Goal: Task Accomplishment & Management: Complete application form

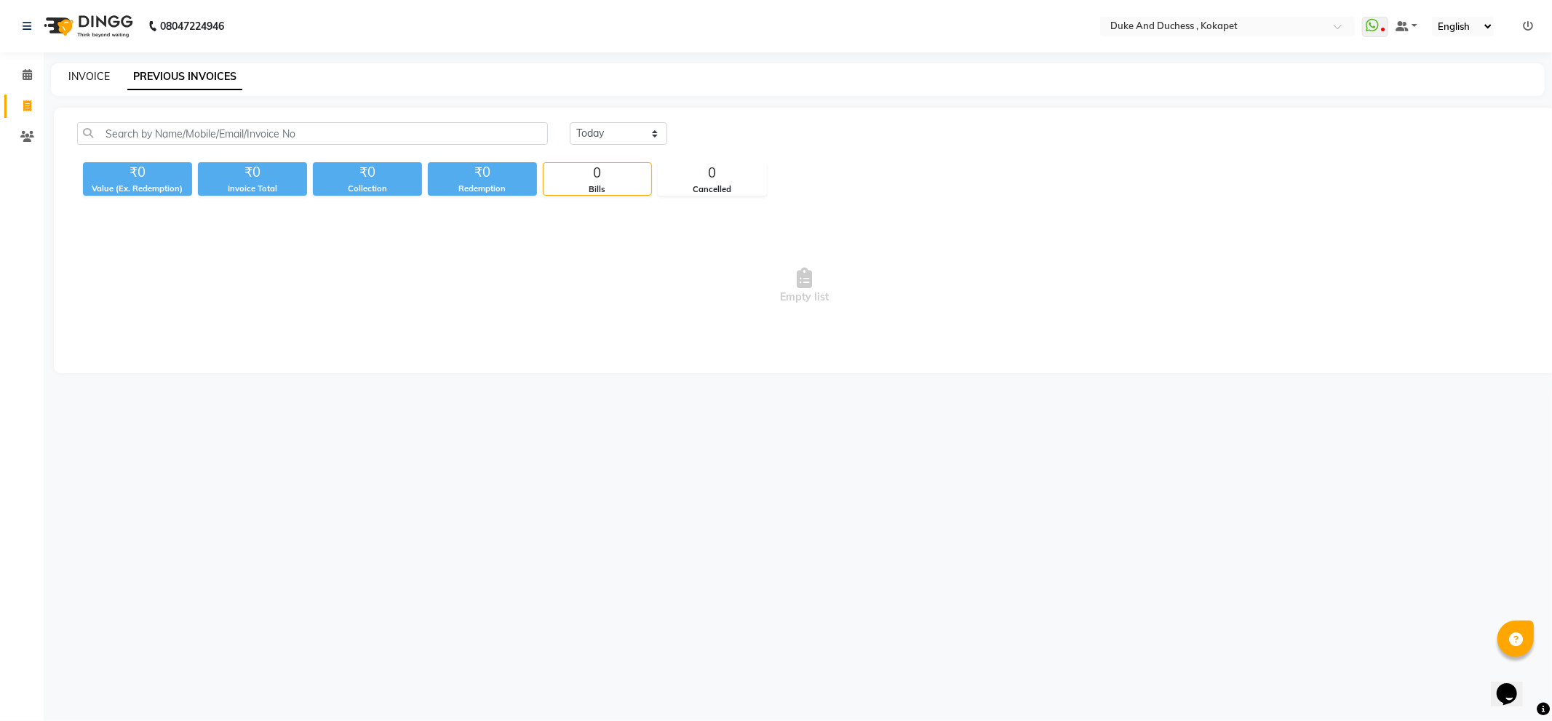
click at [92, 76] on link "INVOICE" at bounding box center [88, 76] width 41 height 13
select select "service"
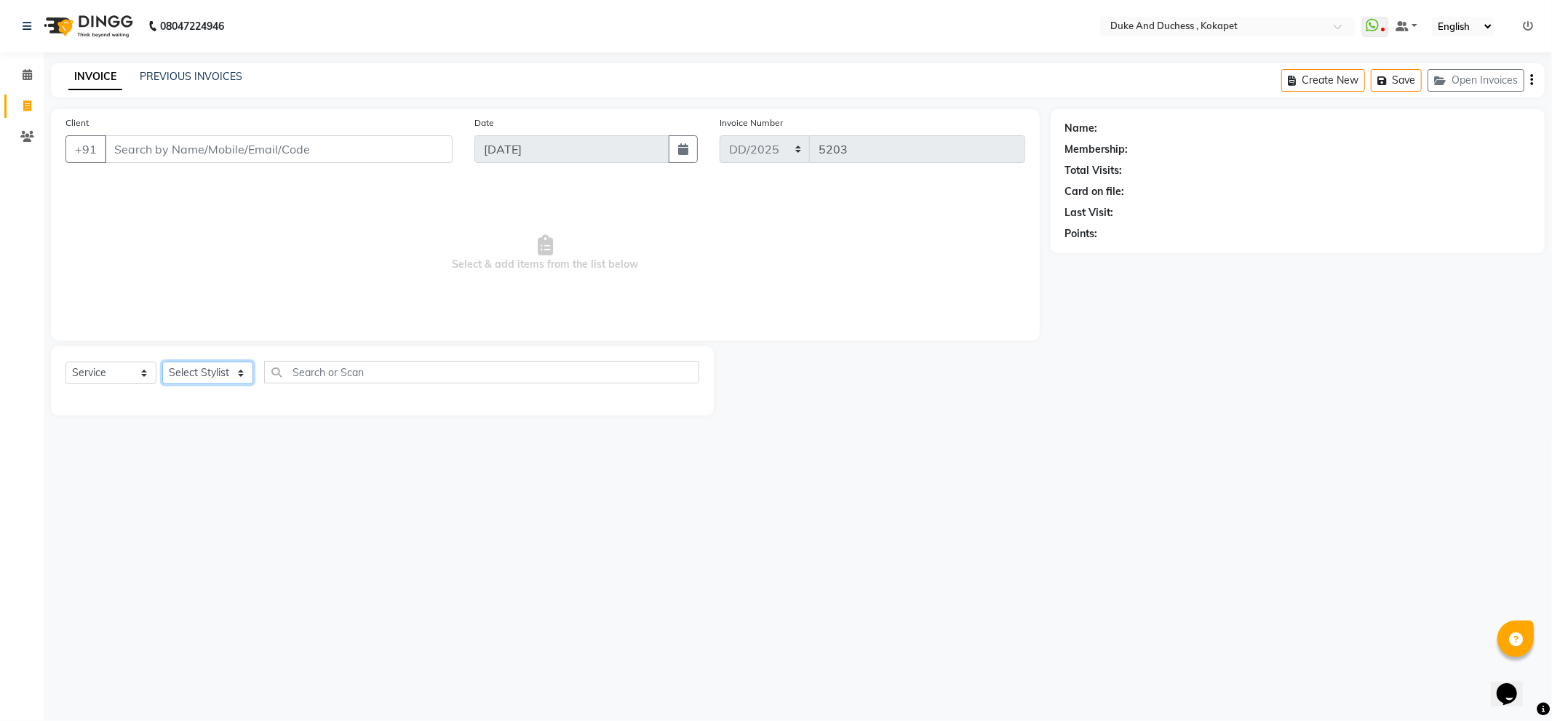
click at [214, 383] on select "Select Stylist Admin [PERSON_NAME] [PERSON_NAME] [PERSON_NAME] [PERSON_NAME] [P…" at bounding box center [207, 373] width 91 height 23
select select "38838"
click at [162, 362] on select "Select Stylist Admin [PERSON_NAME] [PERSON_NAME] [PERSON_NAME] [PERSON_NAME] [P…" at bounding box center [207, 373] width 91 height 23
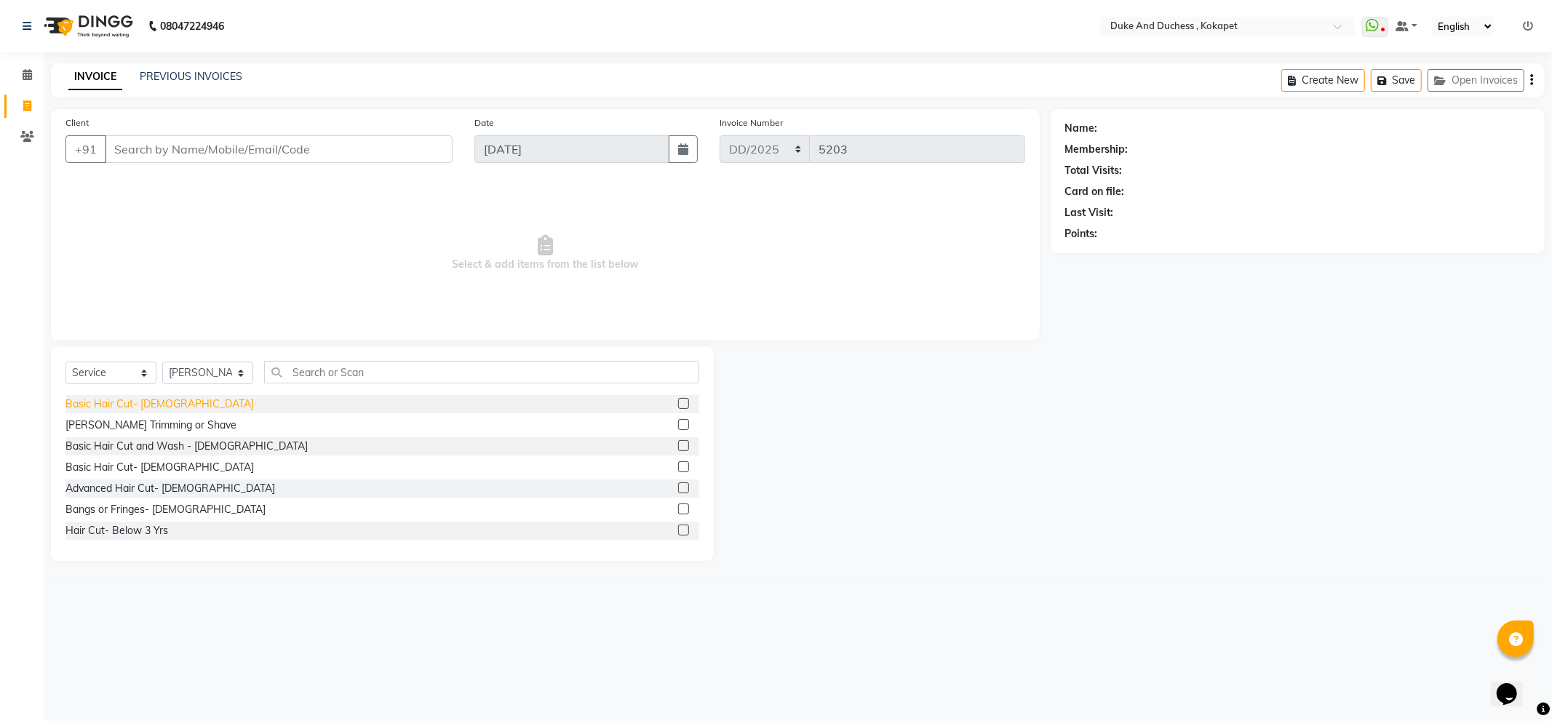
click at [126, 402] on div "Basic Hair Cut- [DEMOGRAPHIC_DATA]" at bounding box center [159, 403] width 188 height 15
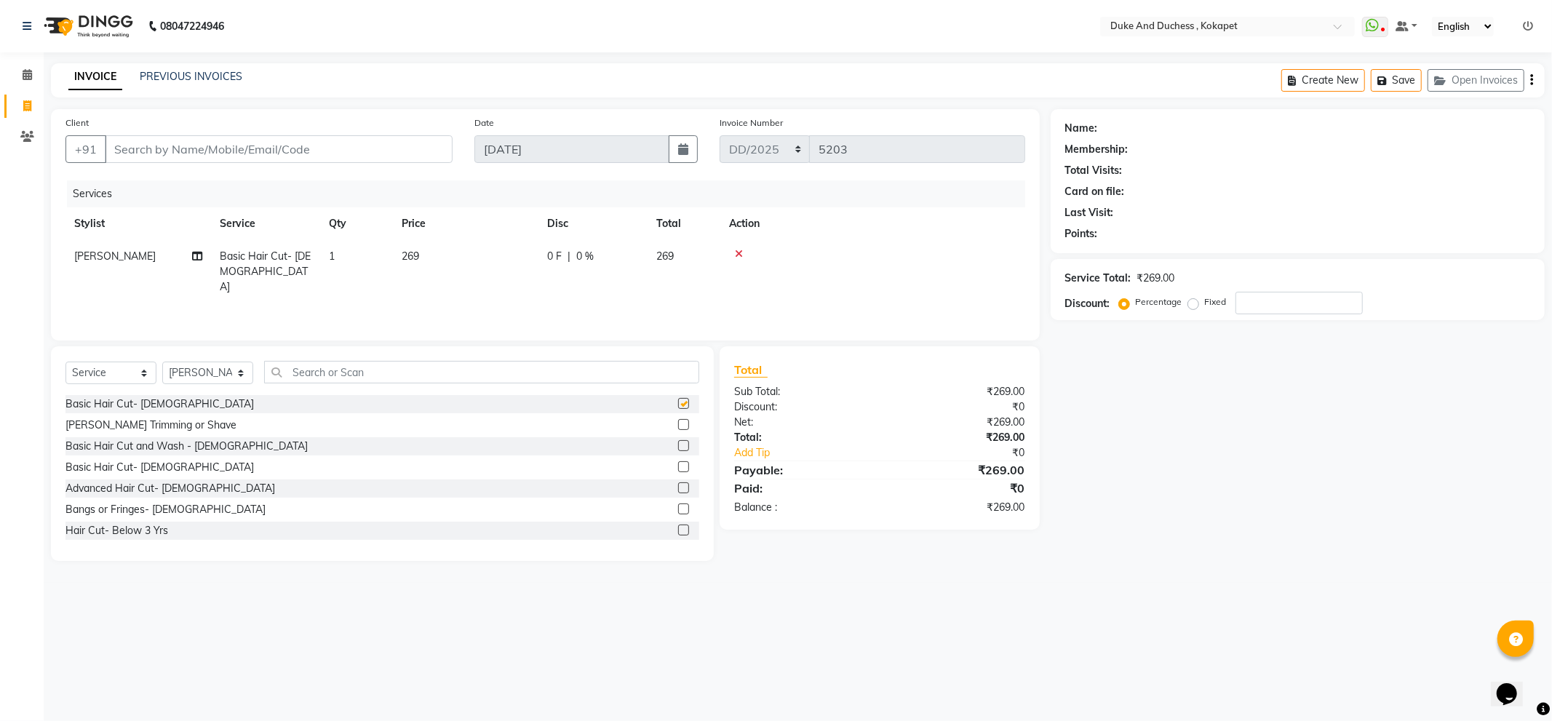
checkbox input "false"
click at [277, 162] on input "Client" at bounding box center [279, 149] width 348 height 28
type input "8"
type input "0"
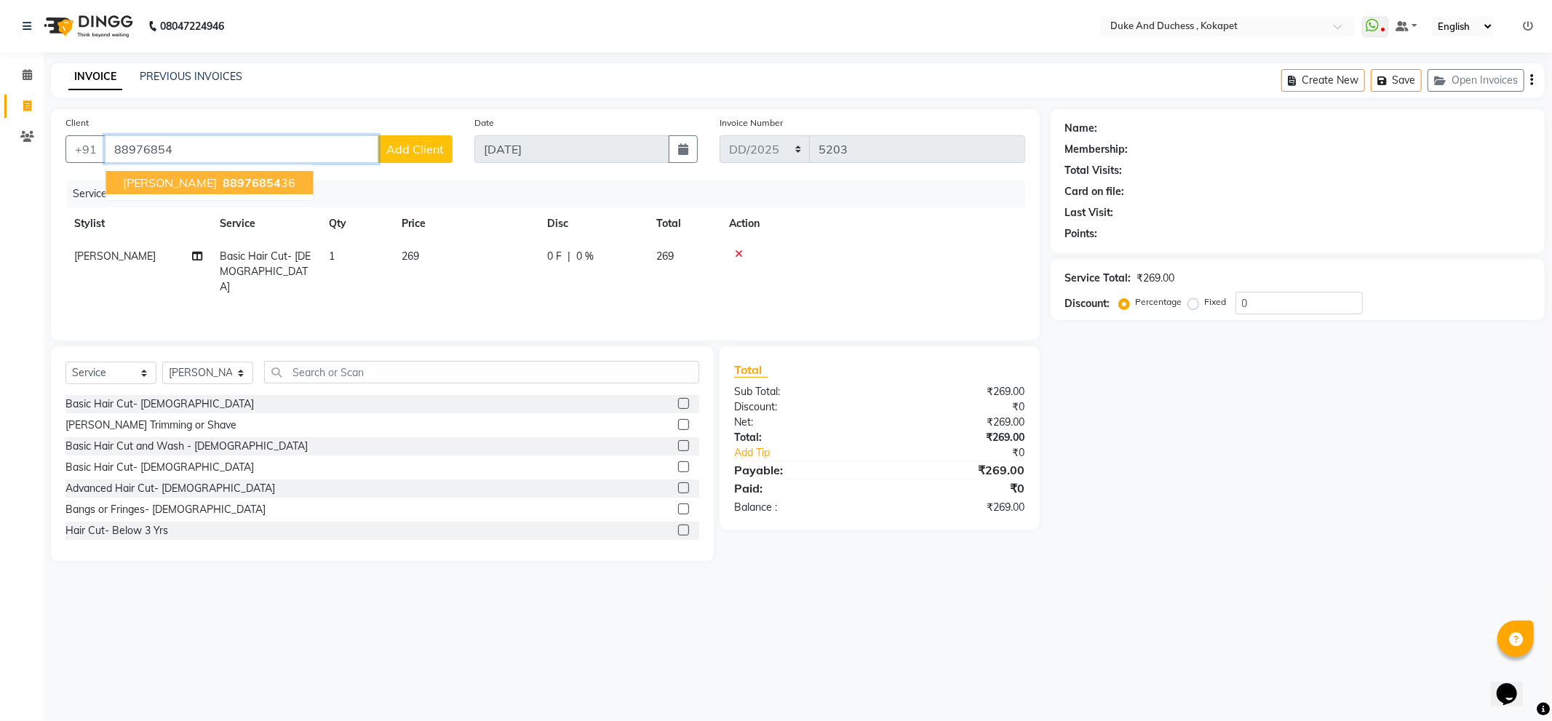
click at [223, 176] on span "88976854" at bounding box center [252, 182] width 58 height 15
type input "8897685436"
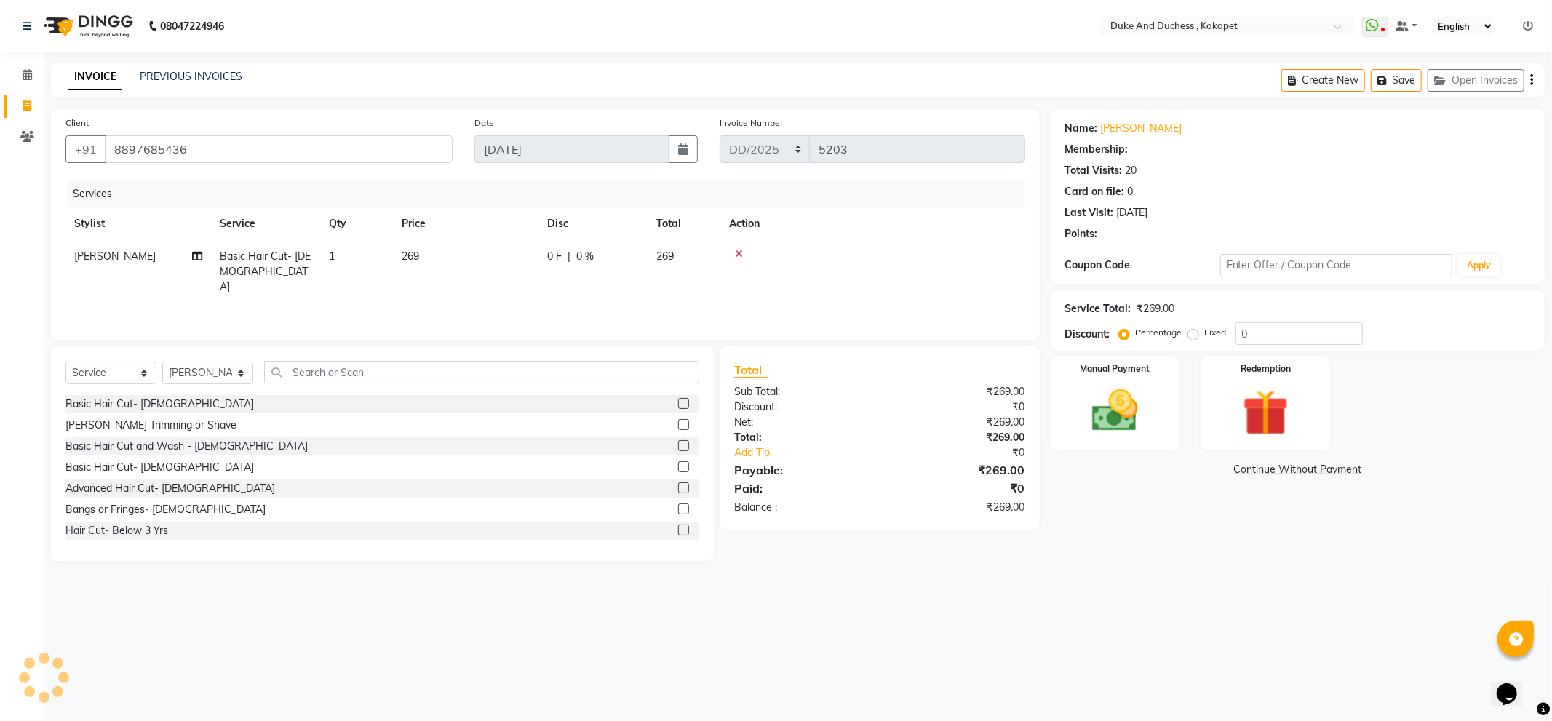
select select "1: Object"
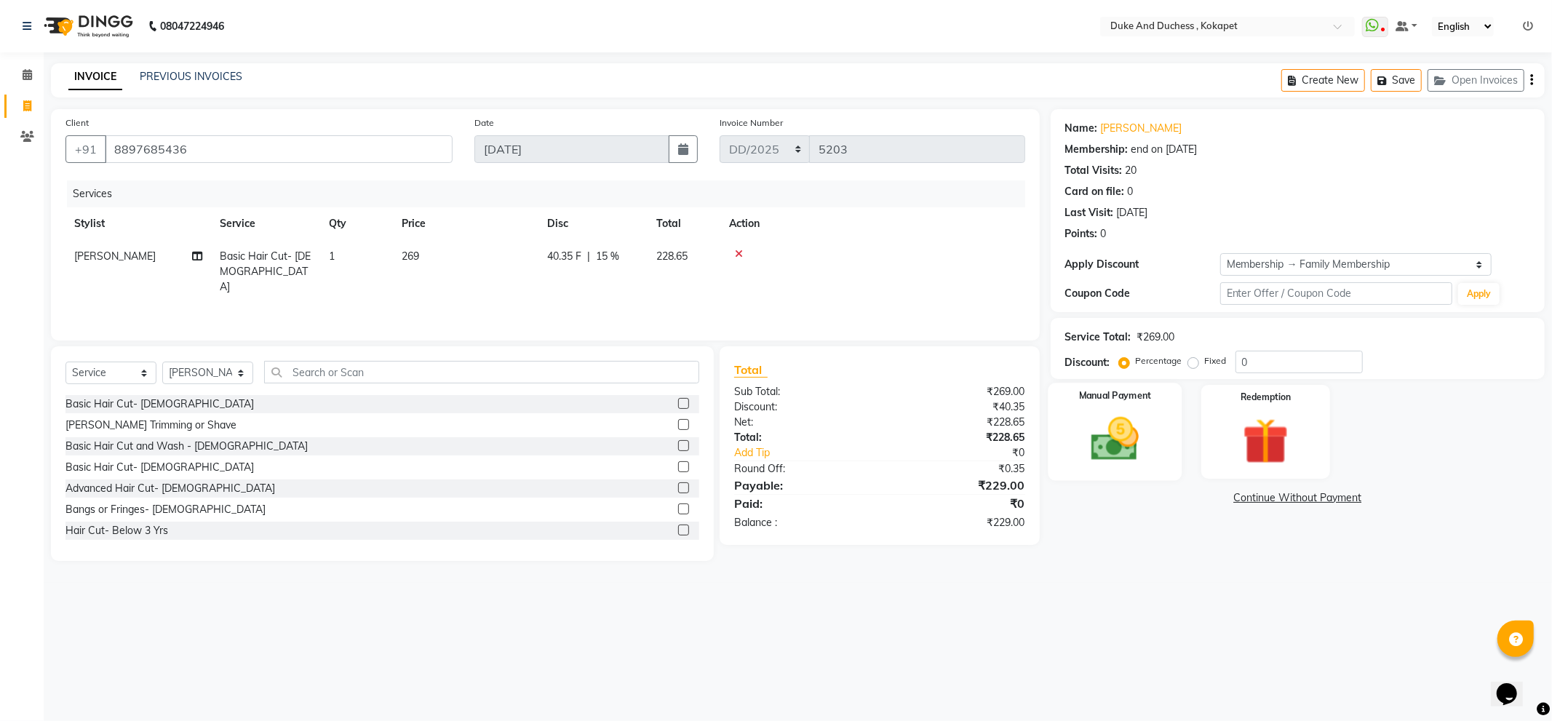
click at [1135, 434] on img at bounding box center [1115, 439] width 78 height 55
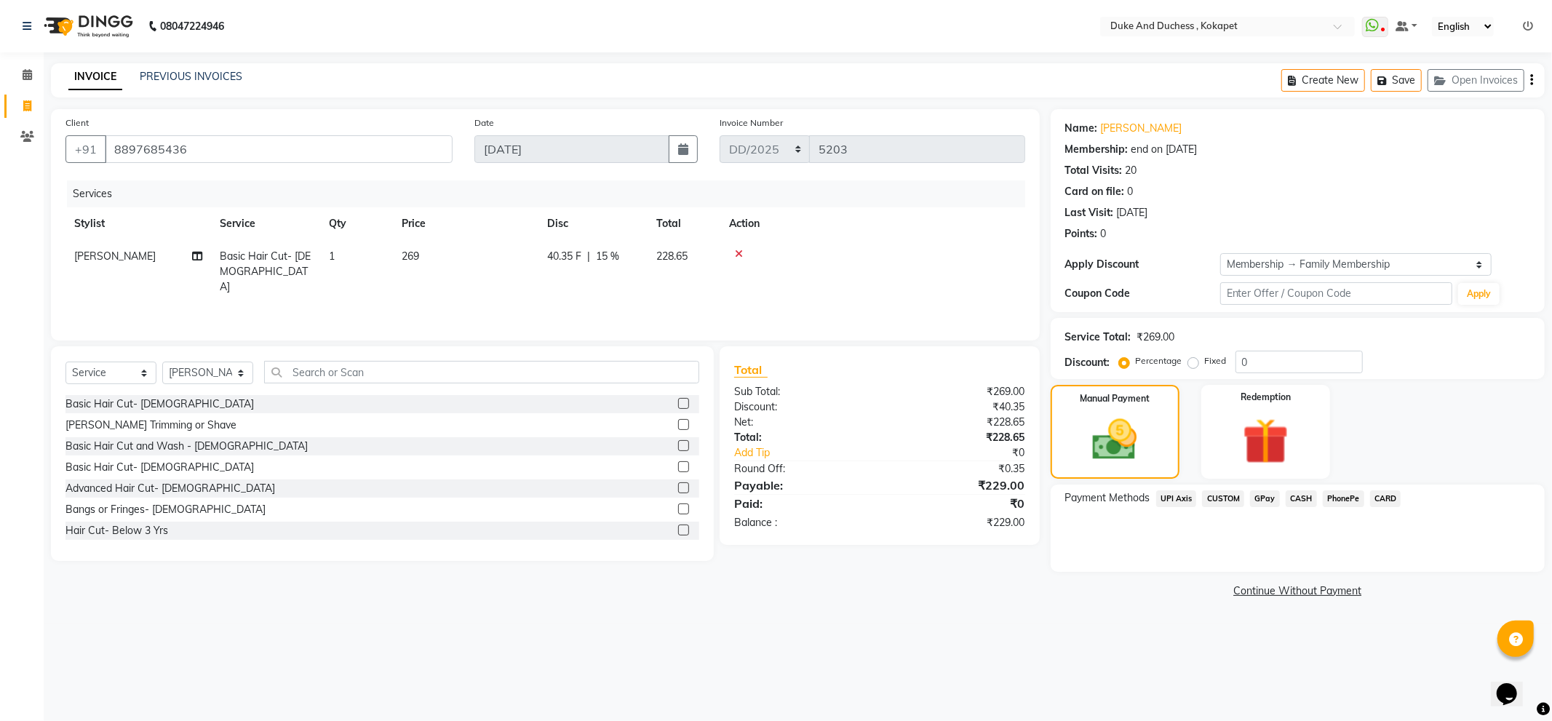
drag, startPoint x: 1343, startPoint y: 495, endPoint x: 1350, endPoint y: 607, distance: 111.5
click at [1343, 498] on span "PhonePe" at bounding box center [1343, 498] width 41 height 17
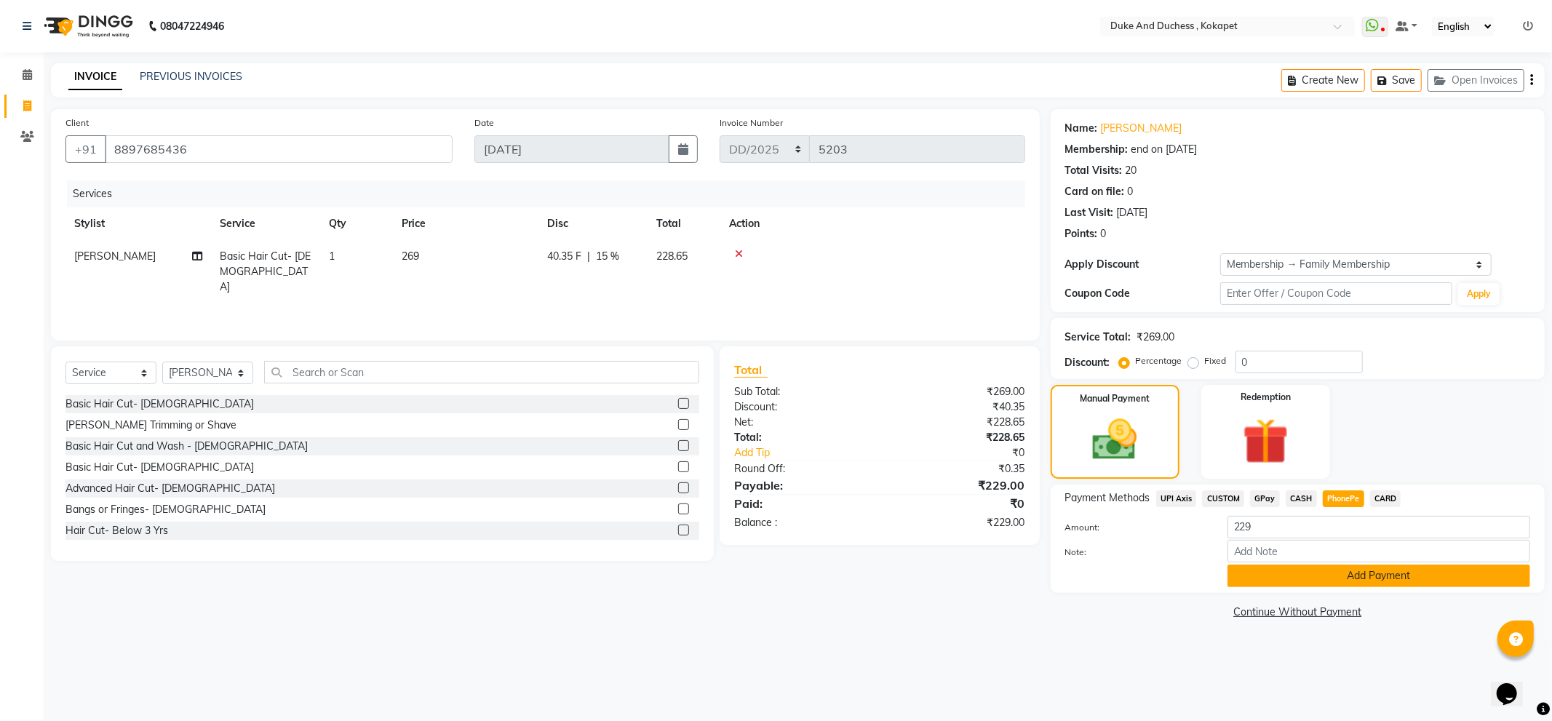
click at [1372, 579] on button "Add Payment" at bounding box center [1378, 576] width 303 height 23
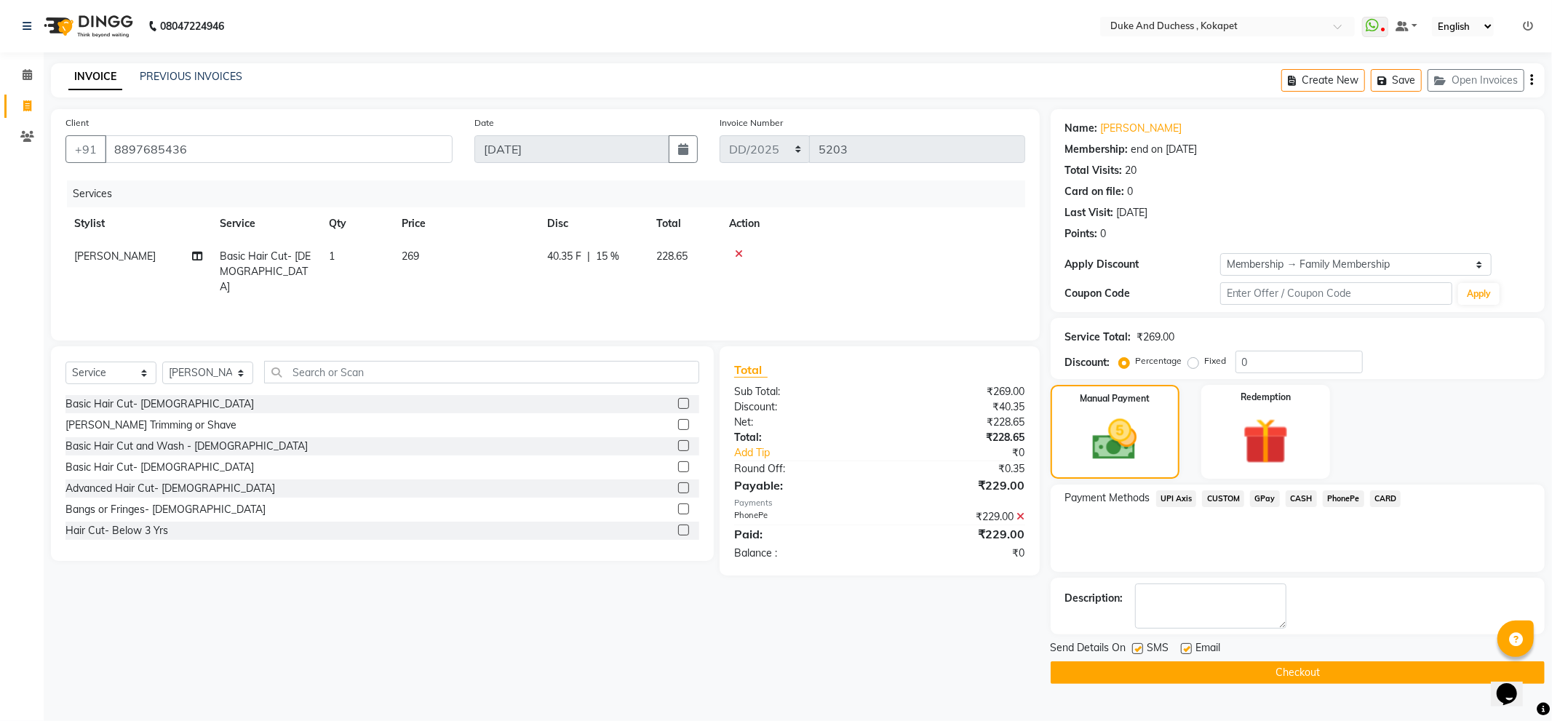
click at [1386, 668] on button "Checkout" at bounding box center [1298, 672] width 494 height 23
